Goal: Task Accomplishment & Management: Complete application form

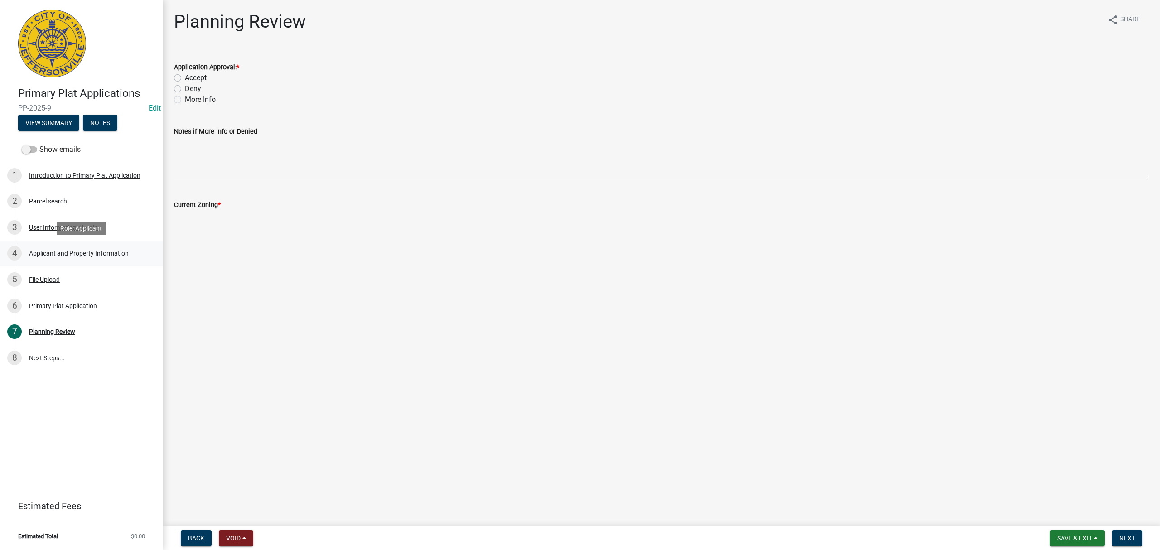
click at [89, 245] on link "4 Applicant and Property Information" at bounding box center [81, 254] width 163 height 26
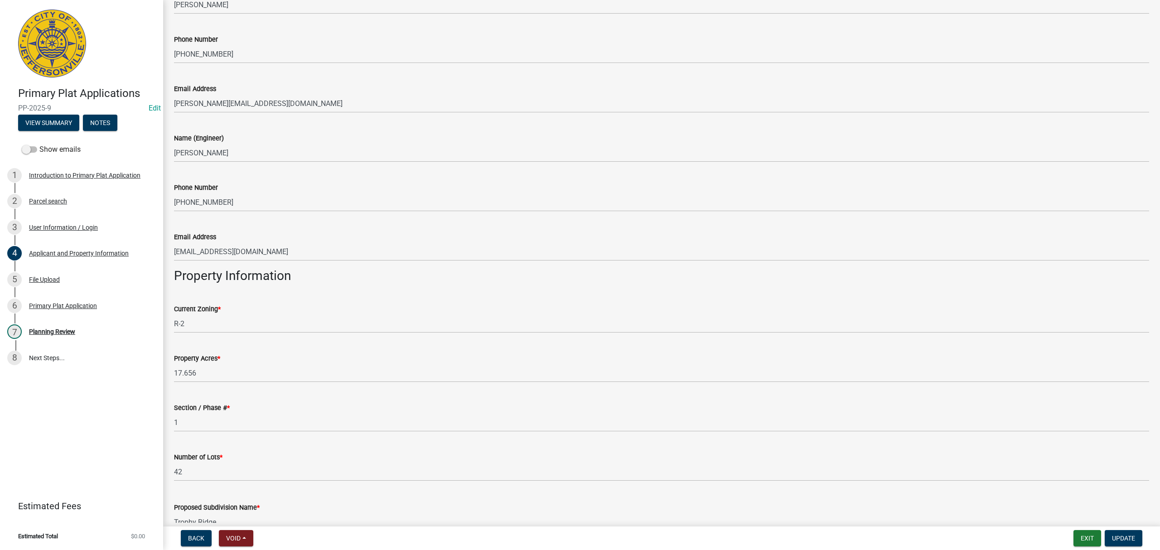
scroll to position [372, 0]
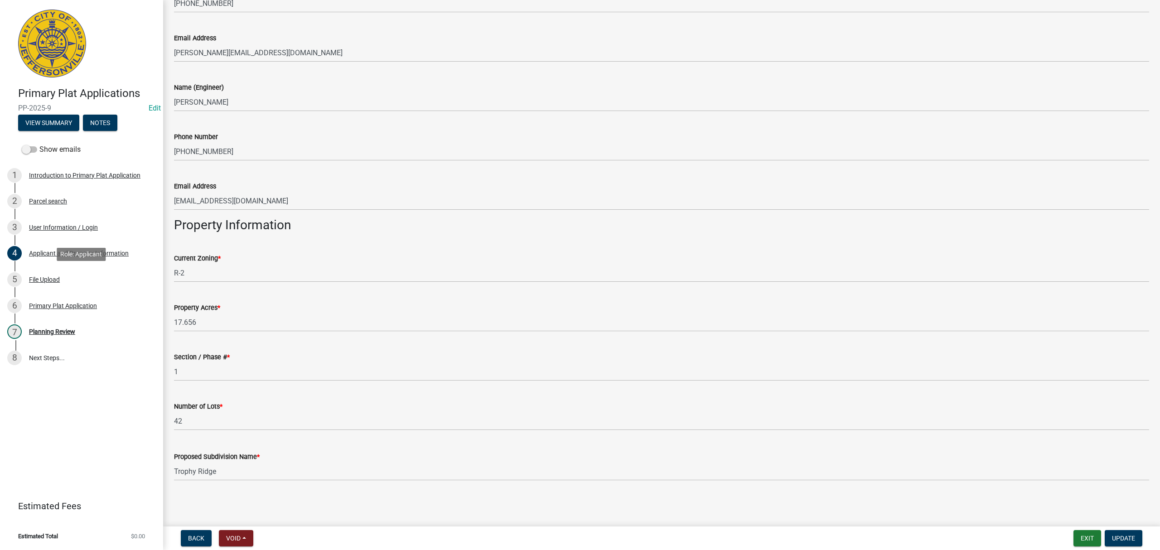
click at [87, 284] on div "5 File Upload" at bounding box center [77, 279] width 141 height 15
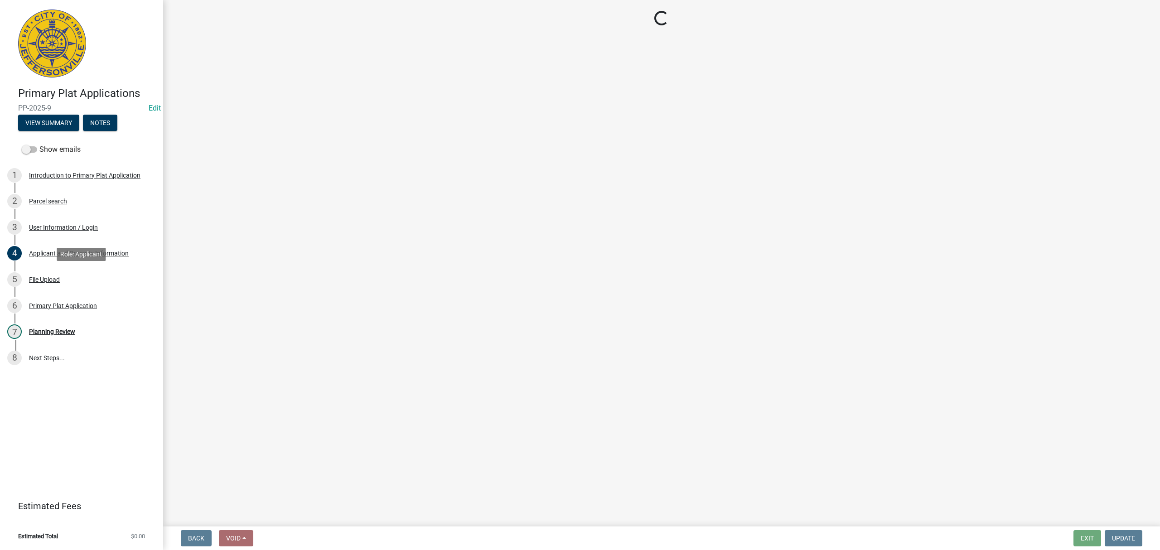
scroll to position [0, 0]
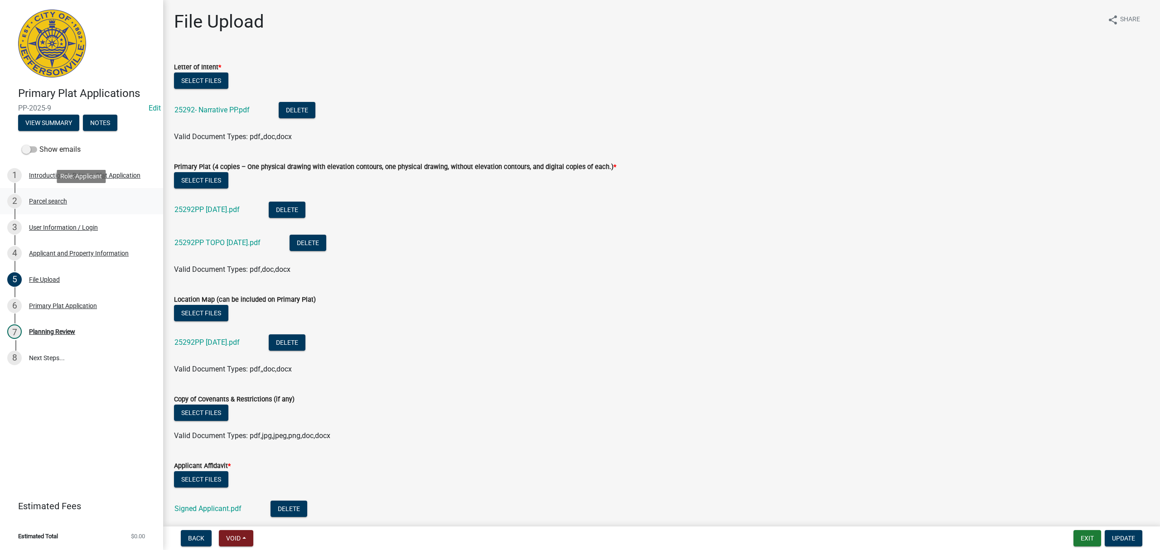
click at [79, 204] on div "2 Parcel search" at bounding box center [77, 201] width 141 height 15
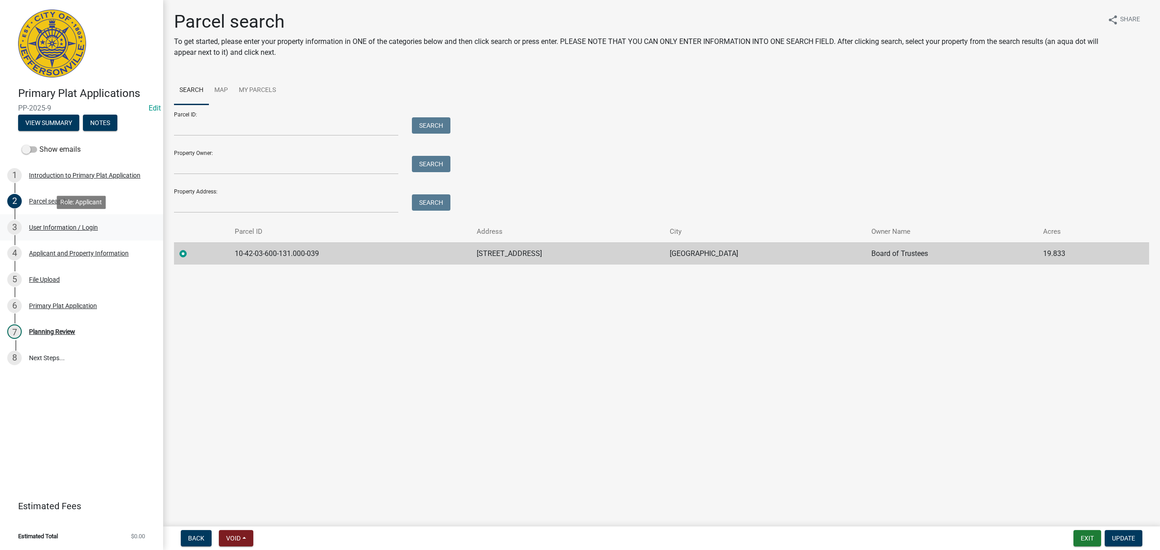
click at [82, 222] on div "3 User Information / Login" at bounding box center [77, 227] width 141 height 15
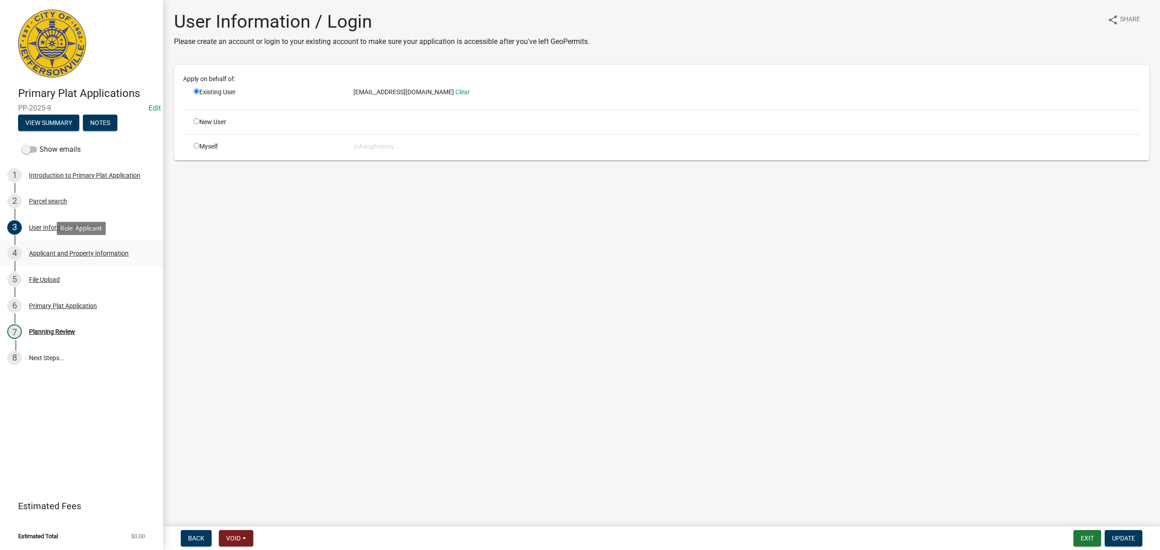
click at [88, 250] on div "Applicant and Property Information" at bounding box center [79, 253] width 100 height 6
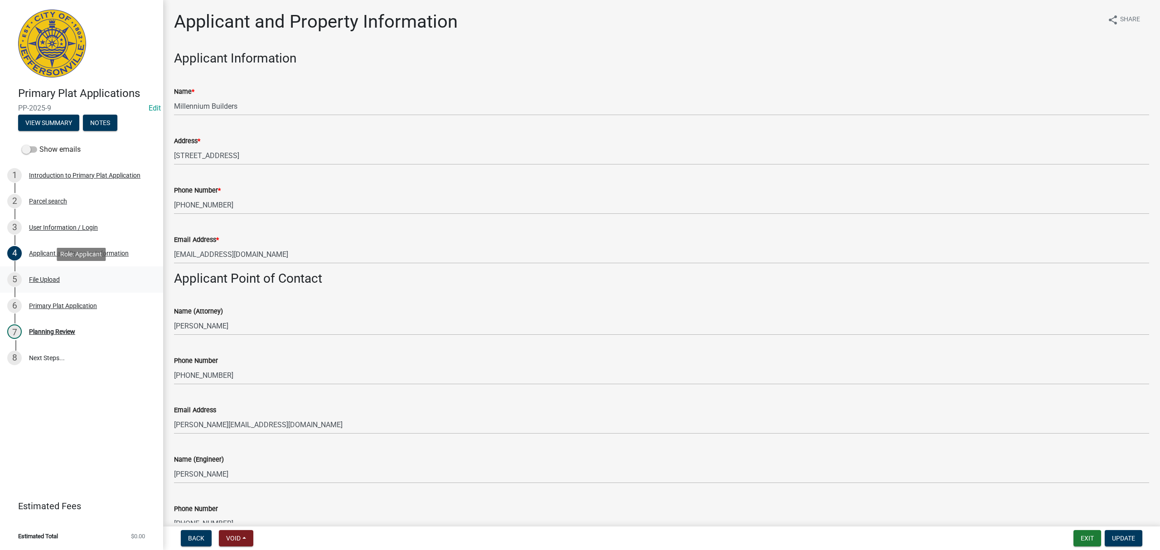
click at [87, 281] on div "5 File Upload" at bounding box center [77, 279] width 141 height 15
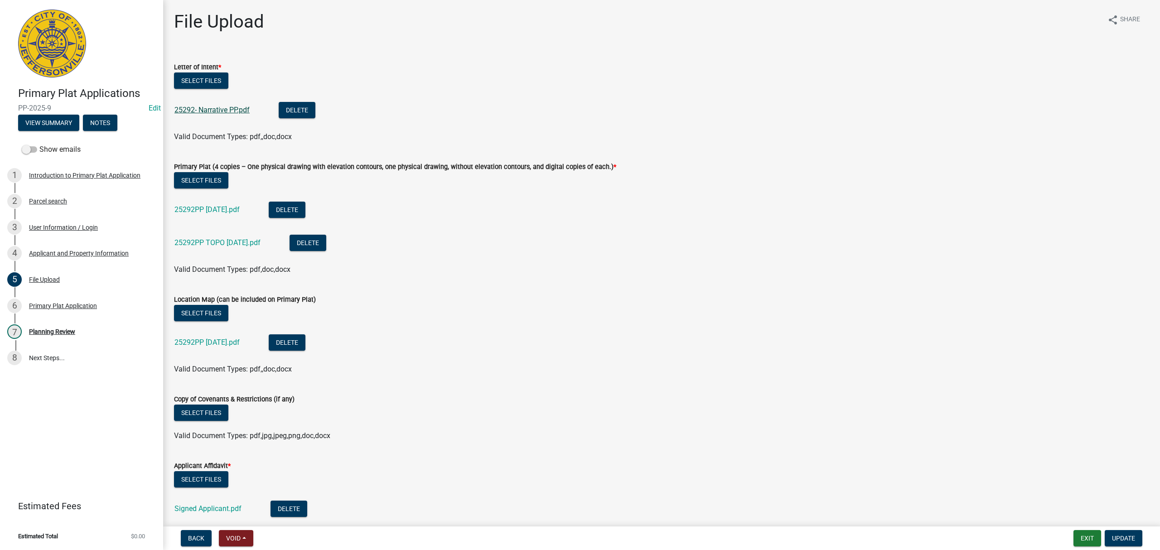
click at [218, 113] on link "25292- Narrative PP.pdf" at bounding box center [212, 110] width 75 height 9
click at [210, 209] on link "25292PP [DATE].pdf" at bounding box center [207, 209] width 65 height 9
click at [233, 238] on div "25292PP TOPO [DATE].pdf" at bounding box center [225, 244] width 101 height 19
click at [238, 243] on link "25292PP TOPO [DATE].pdf" at bounding box center [218, 242] width 86 height 9
click at [228, 344] on link "25292PP [DATE].pdf" at bounding box center [207, 342] width 65 height 9
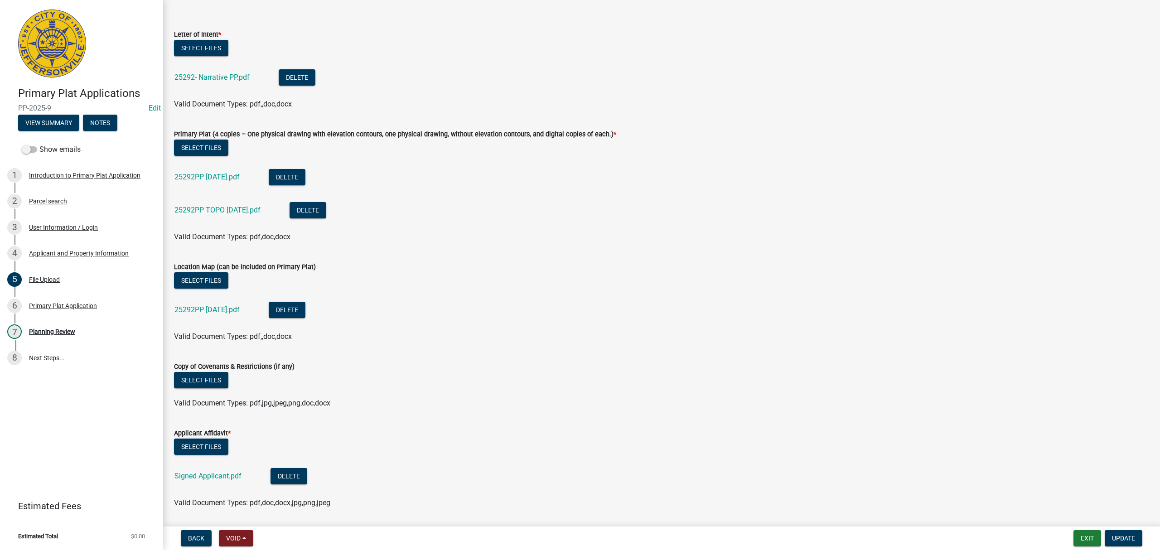
scroll to position [62, 0]
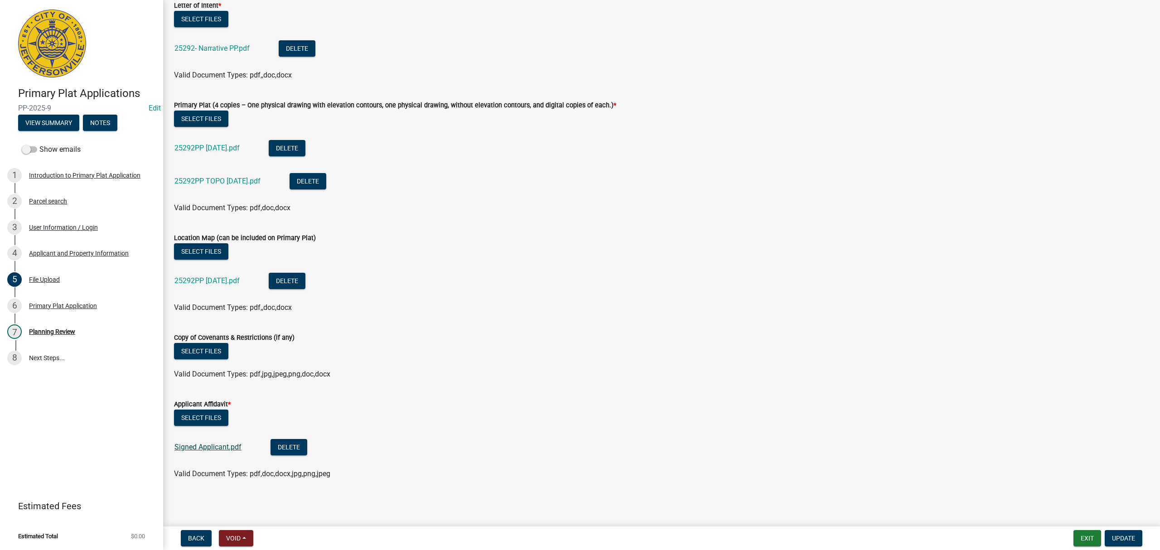
click at [210, 446] on link "Signed Applicant.pdf" at bounding box center [208, 447] width 67 height 9
click at [102, 305] on div "6 Primary Plat Application" at bounding box center [77, 306] width 141 height 15
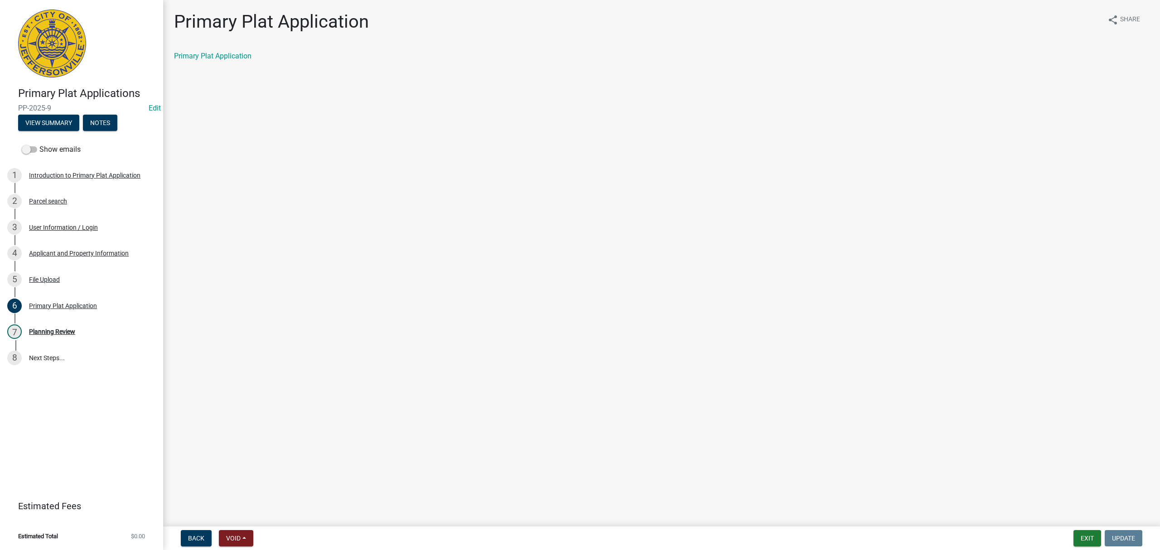
click at [244, 50] on div "Primary Plat Application share Share Primary Plat Application" at bounding box center [661, 44] width 989 height 66
click at [242, 52] on link "Primary Plat Application" at bounding box center [213, 56] width 78 height 9
